Goal: Task Accomplishment & Management: Use online tool/utility

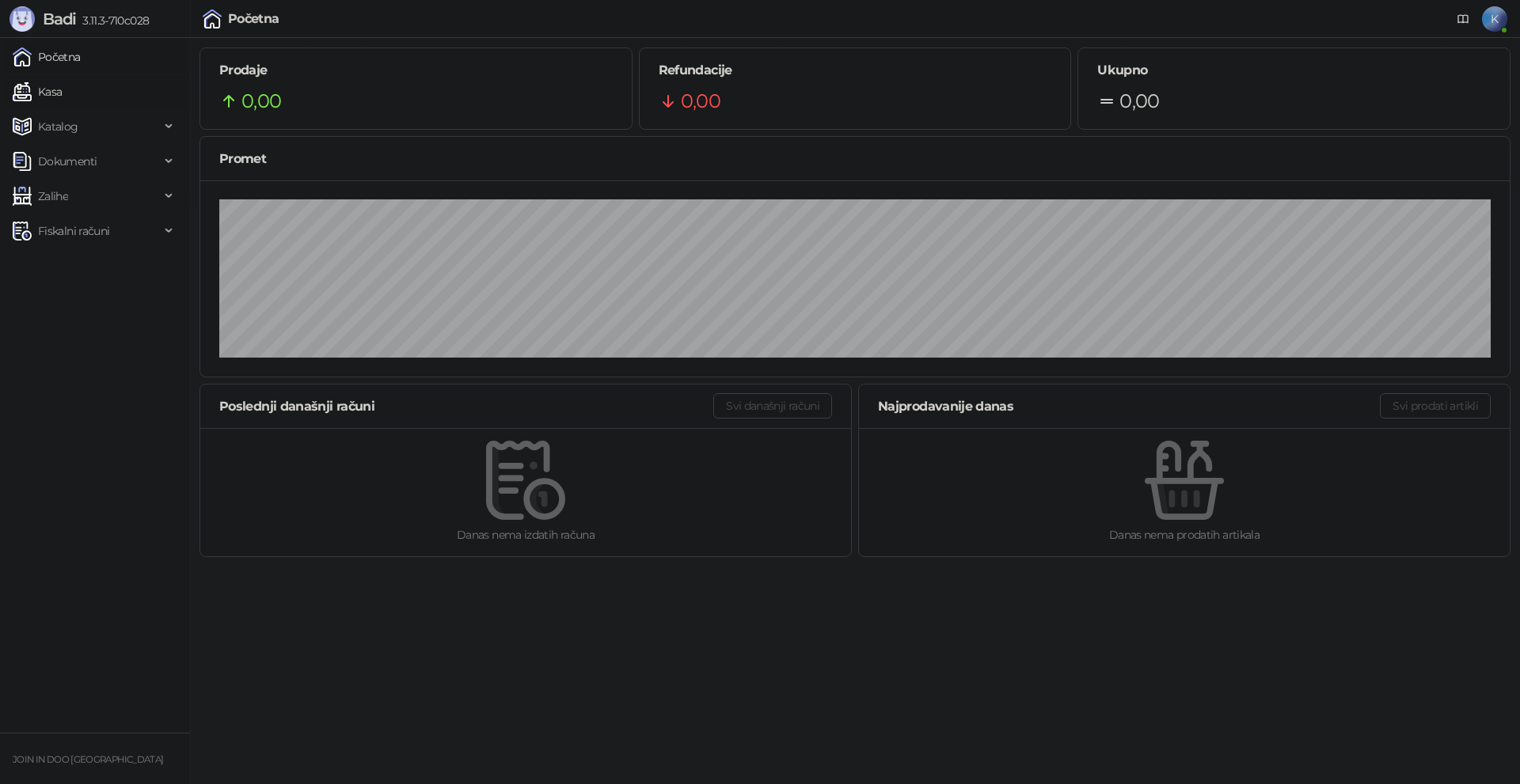
click at [62, 89] on link "Kasa" at bounding box center [37, 91] width 49 height 32
